Goal: Transaction & Acquisition: Purchase product/service

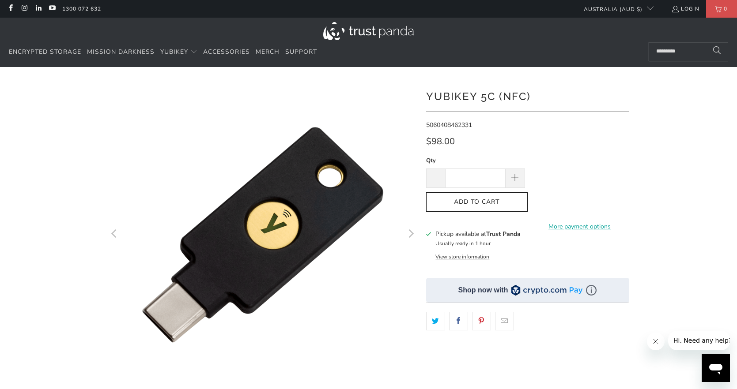
click at [468, 257] on button "View store information" at bounding box center [462, 256] width 54 height 7
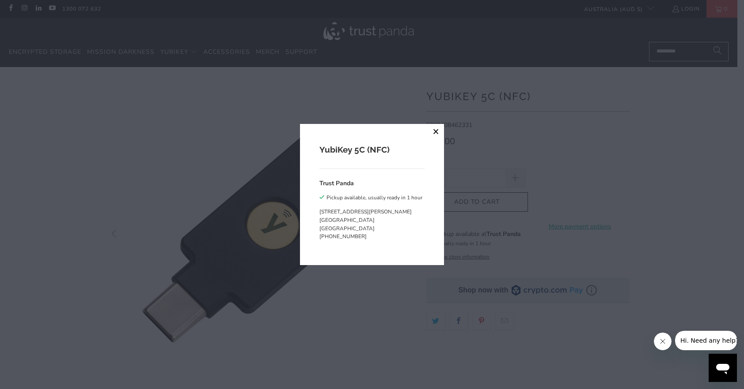
click at [433, 129] on button "close" at bounding box center [436, 132] width 16 height 16
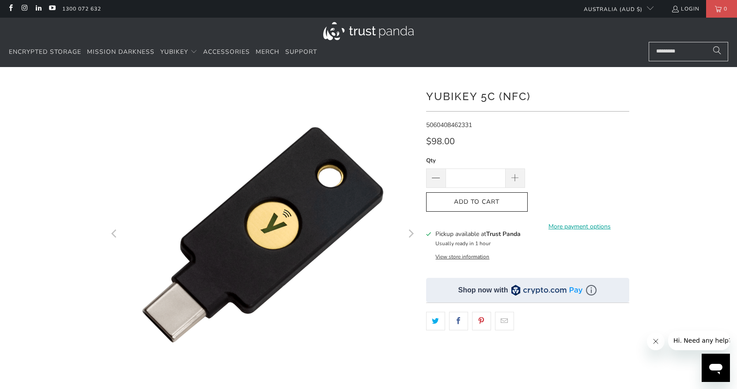
click at [409, 234] on icon "Next" at bounding box center [410, 234] width 8 height 185
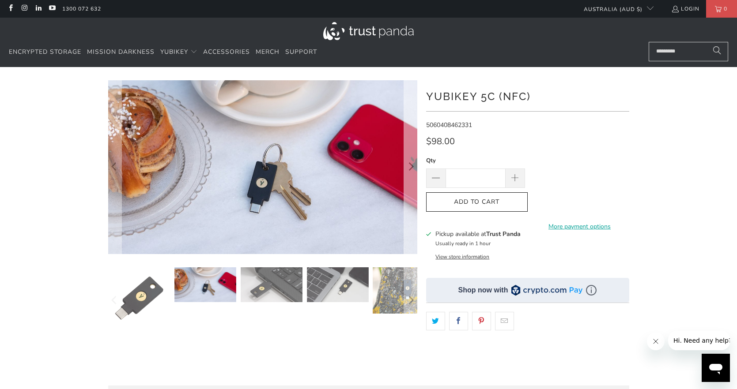
click at [412, 166] on icon "Next" at bounding box center [411, 167] width 5 height 8
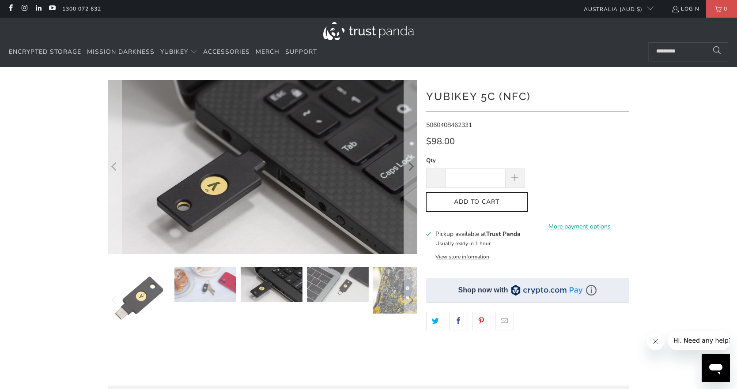
click at [412, 165] on icon "Next" at bounding box center [410, 167] width 8 height 105
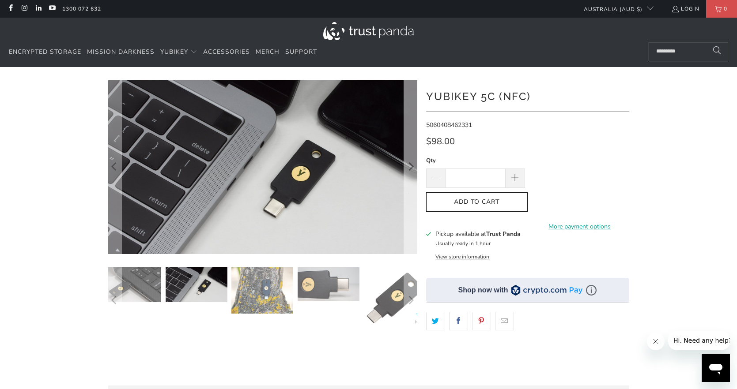
click at [411, 165] on icon "Next" at bounding box center [411, 167] width 5 height 8
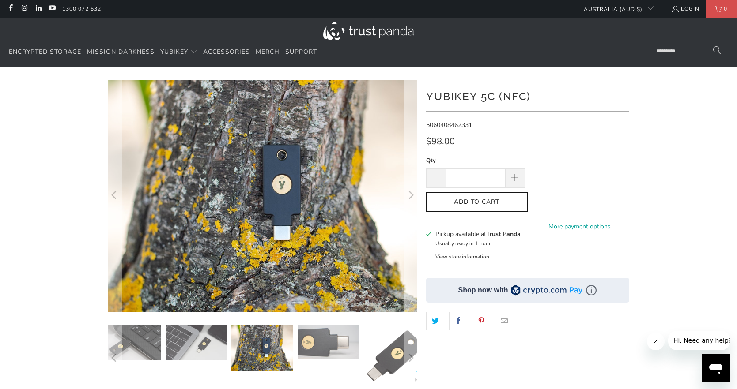
click at [411, 165] on icon "Next" at bounding box center [410, 196] width 8 height 139
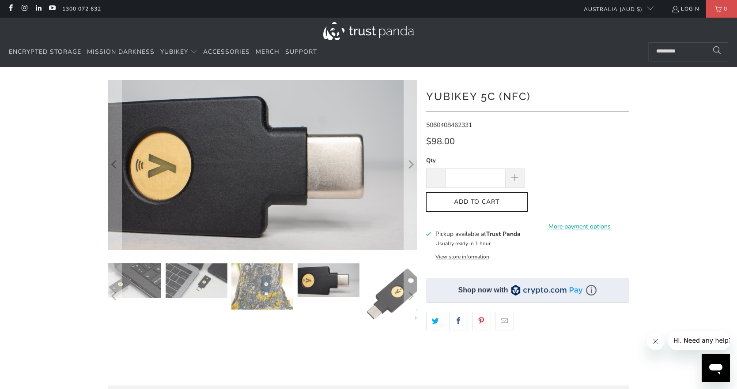
click at [411, 165] on icon "Next" at bounding box center [410, 165] width 8 height 102
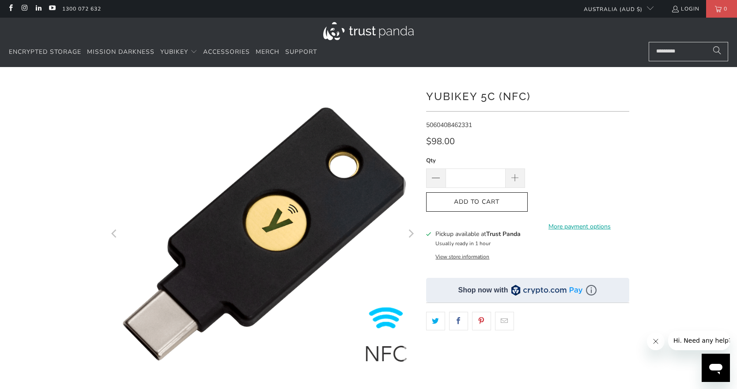
click at [411, 165] on icon "Next" at bounding box center [410, 234] width 8 height 185
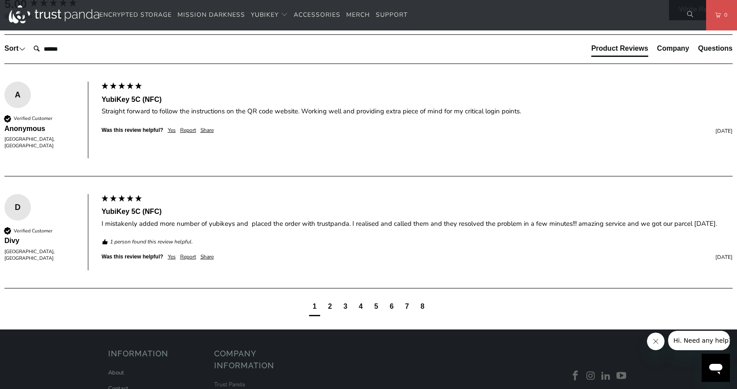
scroll to position [221, 0]
